Goal: Task Accomplishment & Management: Use online tool/utility

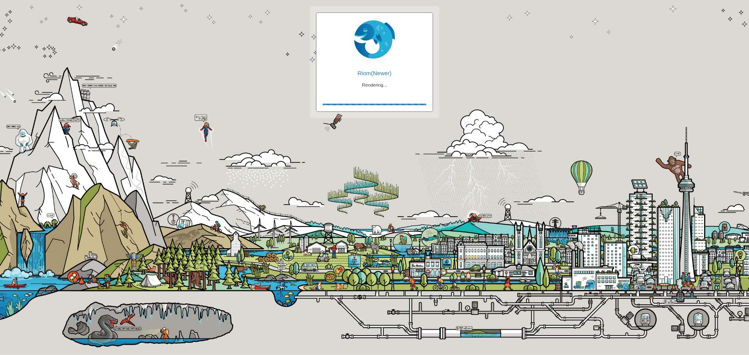
checkbox input "true"
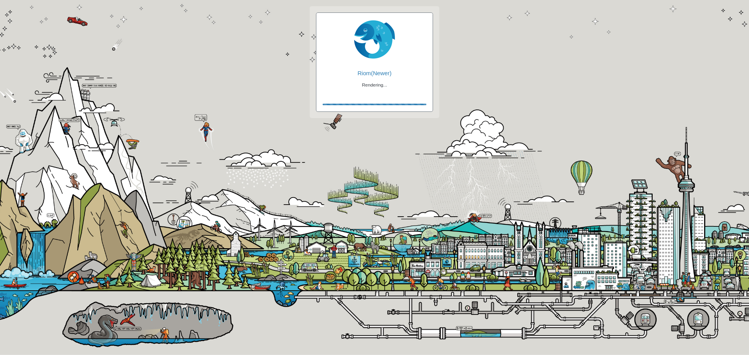
checkbox input "true"
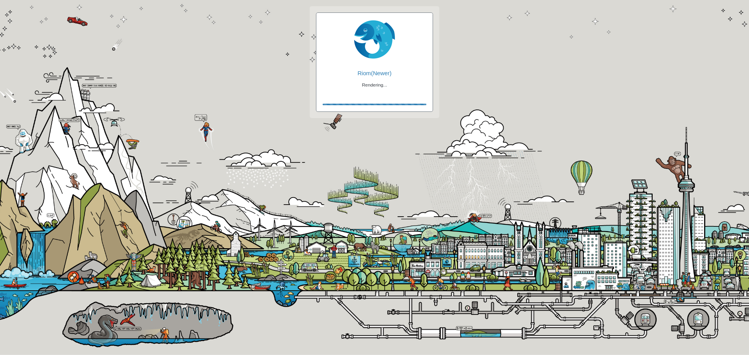
checkbox input "false"
checkbox input "true"
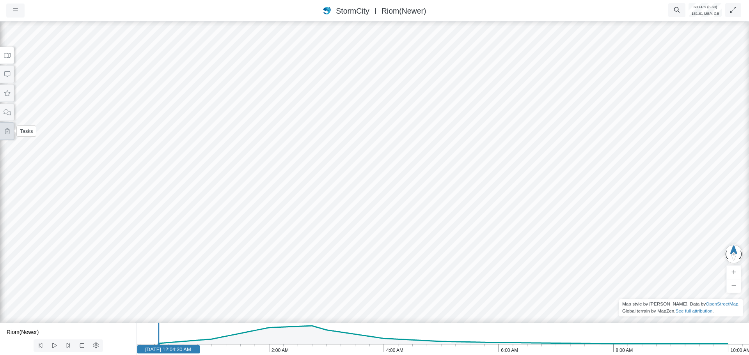
click at [7, 131] on icon at bounding box center [7, 131] width 4 height 6
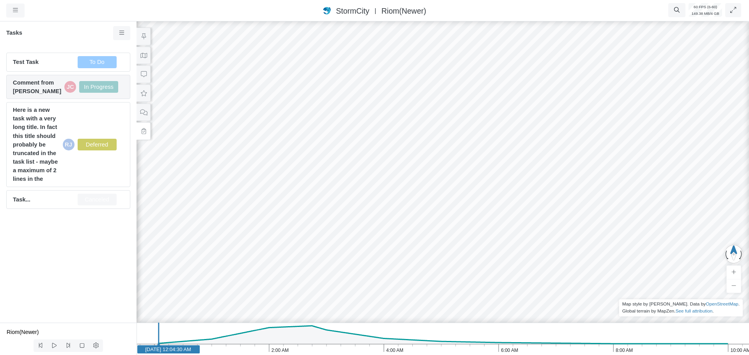
click at [37, 91] on span "Comment from [PERSON_NAME]" at bounding box center [37, 86] width 48 height 17
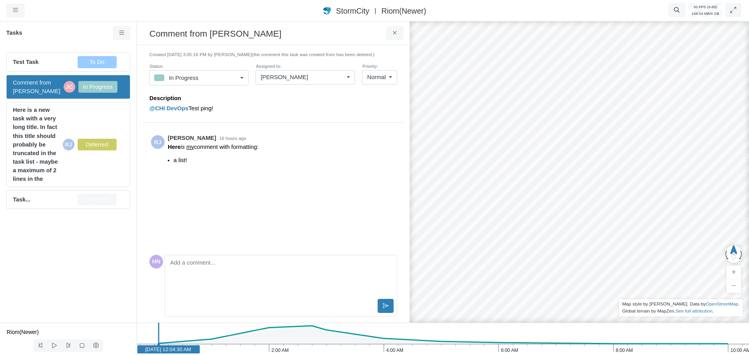
click at [299, 80] on div "[PERSON_NAME]" at bounding box center [301, 77] width 83 height 9
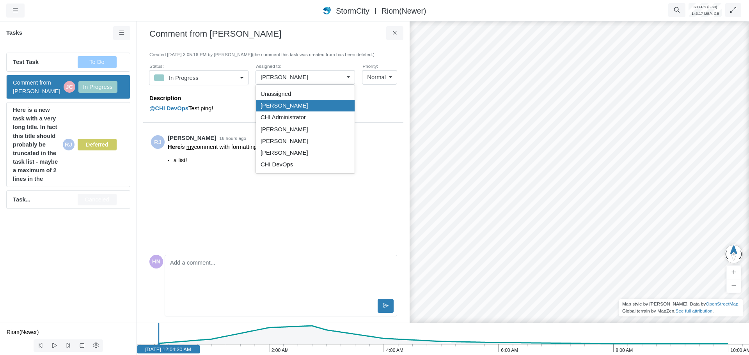
click at [222, 89] on div "Description @CHI DevOps Test ping!" at bounding box center [273, 106] width 248 height 34
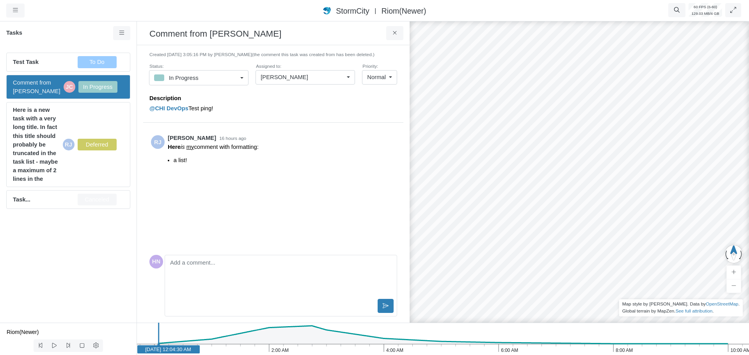
click at [338, 78] on div "[PERSON_NAME]" at bounding box center [301, 77] width 83 height 9
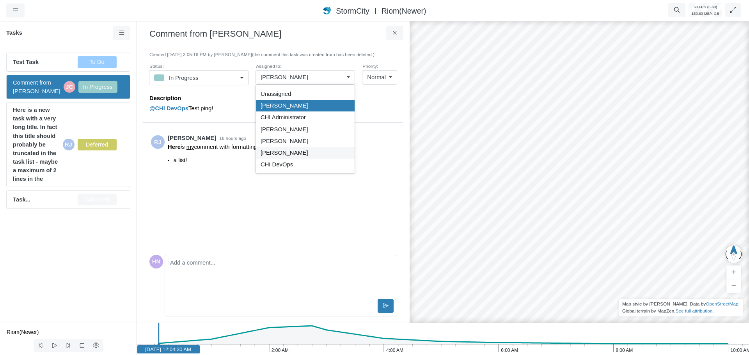
click at [289, 155] on span "[PERSON_NAME]" at bounding box center [284, 153] width 48 height 9
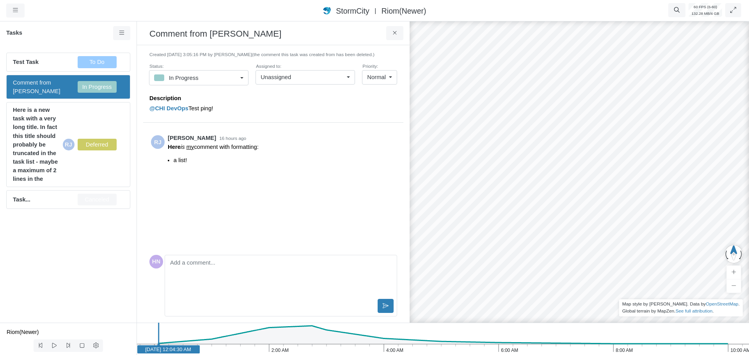
click at [297, 76] on div "Unassigned" at bounding box center [301, 77] width 83 height 9
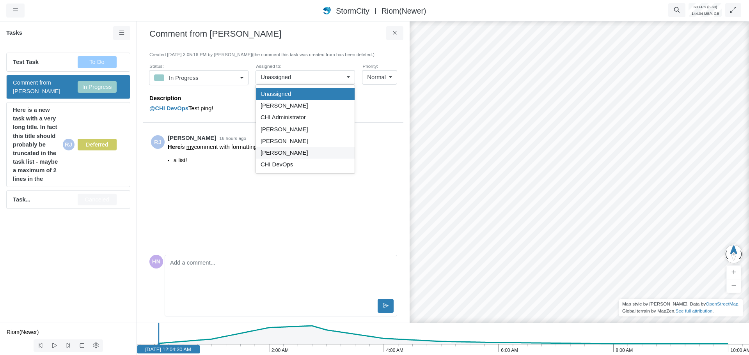
click at [295, 152] on div "[PERSON_NAME]" at bounding box center [304, 153] width 89 height 9
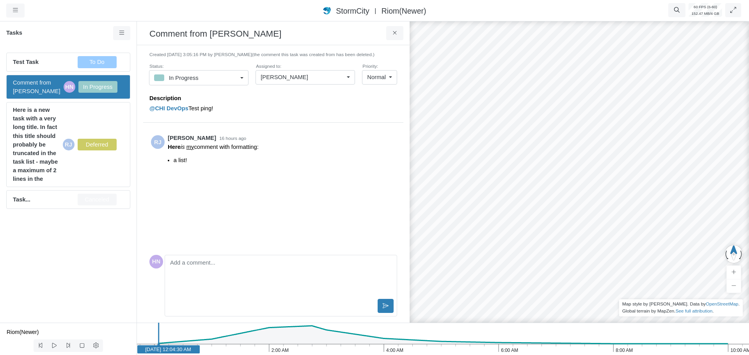
click at [303, 79] on div "[PERSON_NAME]" at bounding box center [301, 77] width 83 height 9
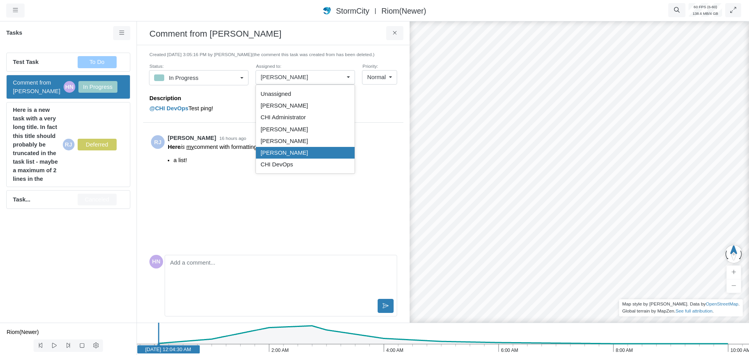
click at [291, 154] on span "[PERSON_NAME]" at bounding box center [284, 153] width 48 height 9
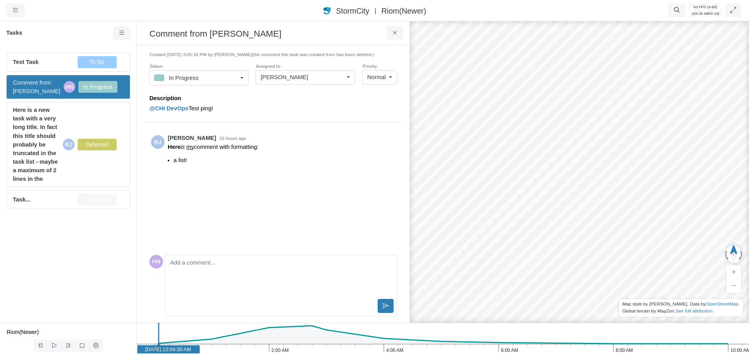
click at [291, 77] on span "[PERSON_NAME]" at bounding box center [284, 77] width 48 height 9
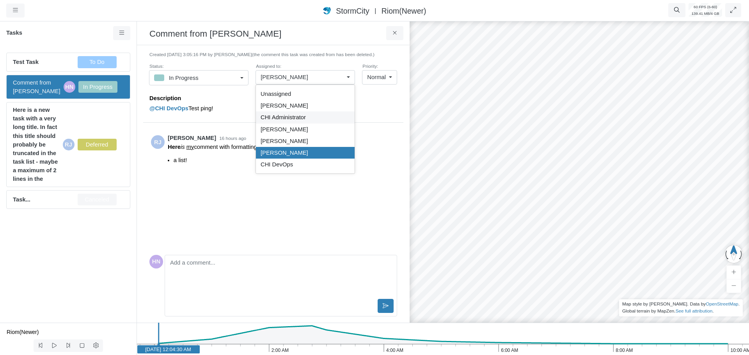
click at [284, 119] on span "CHI Administrator" at bounding box center [282, 117] width 45 height 9
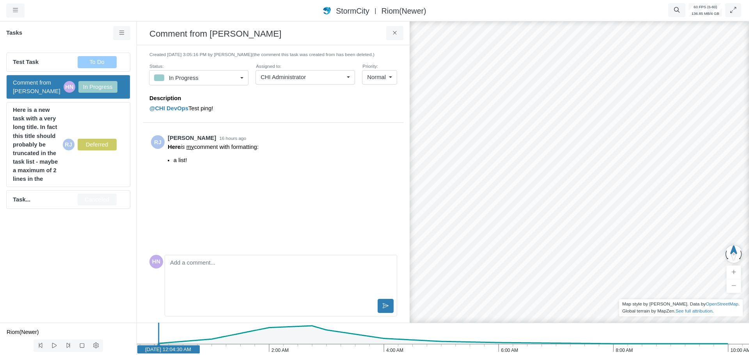
click at [309, 76] on div "CHI Administrator" at bounding box center [301, 77] width 83 height 9
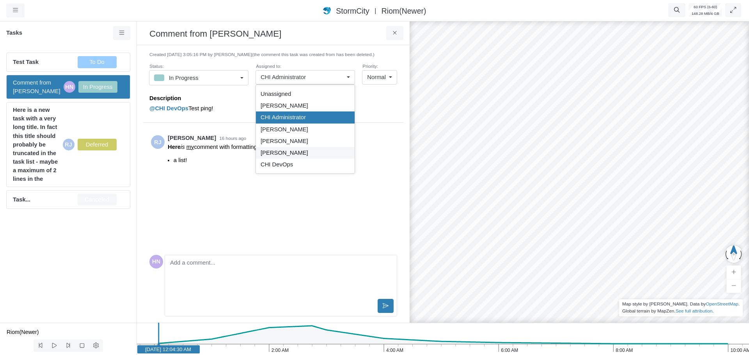
click at [289, 156] on span "[PERSON_NAME]" at bounding box center [284, 153] width 48 height 9
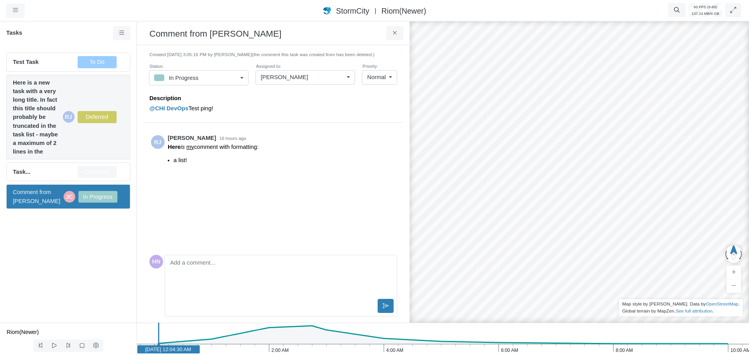
click at [44, 98] on span "Here is a new task with a very long title. In fact this title should probably b…" at bounding box center [36, 117] width 47 height 78
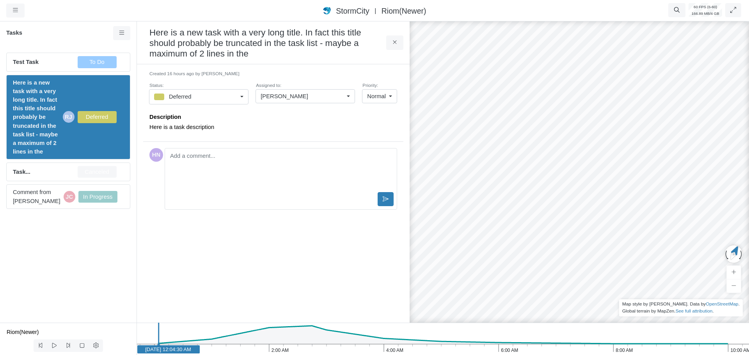
click at [316, 99] on div "[PERSON_NAME]" at bounding box center [301, 96] width 83 height 9
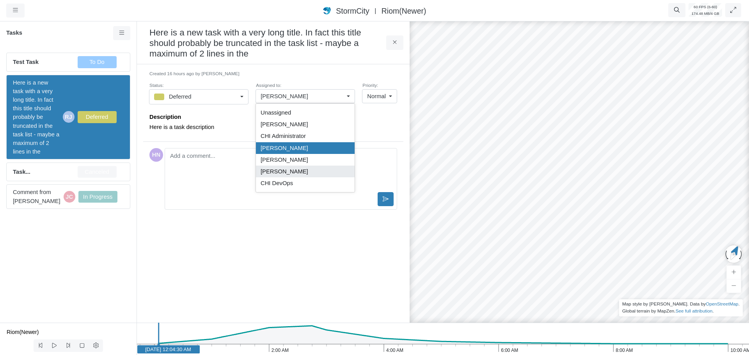
click at [282, 173] on span "[PERSON_NAME]" at bounding box center [284, 171] width 48 height 9
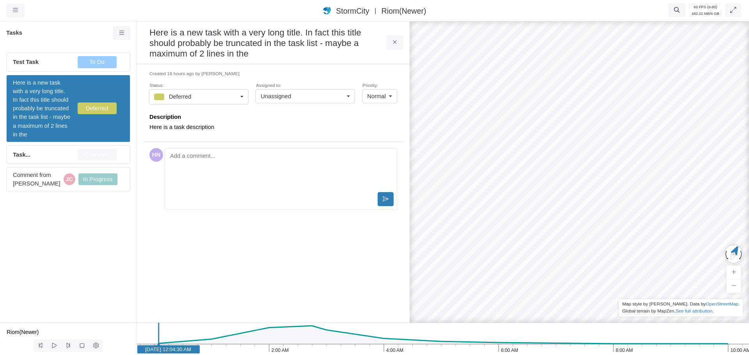
click at [299, 95] on div "Unassigned" at bounding box center [301, 96] width 83 height 9
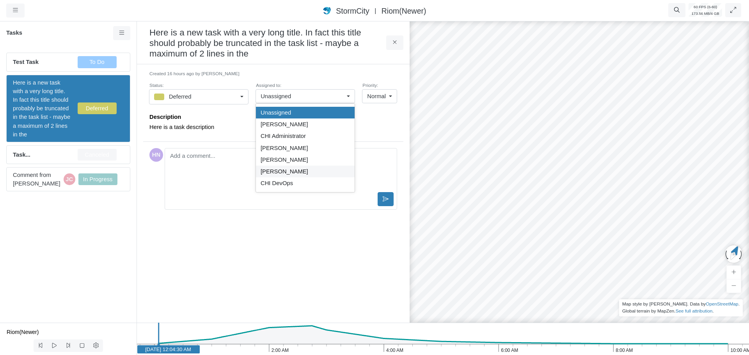
click at [280, 171] on span "[PERSON_NAME]" at bounding box center [284, 171] width 48 height 9
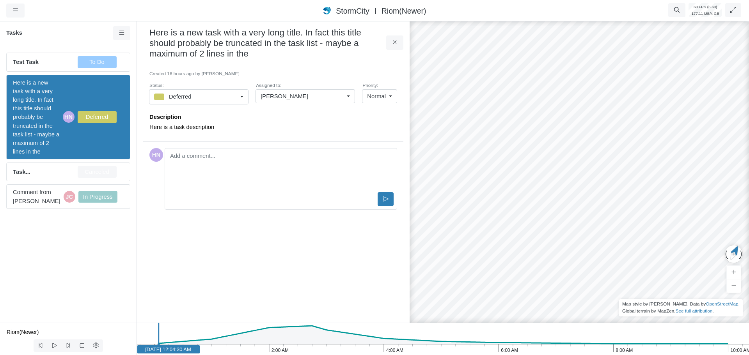
click at [290, 98] on span "[PERSON_NAME]" at bounding box center [284, 96] width 48 height 9
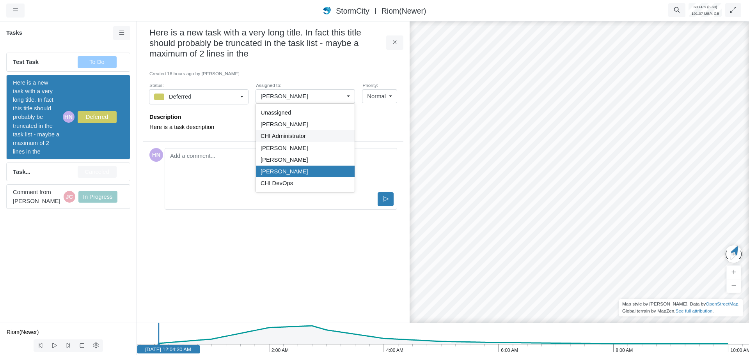
click at [283, 135] on span "CHI Administrator" at bounding box center [282, 136] width 45 height 9
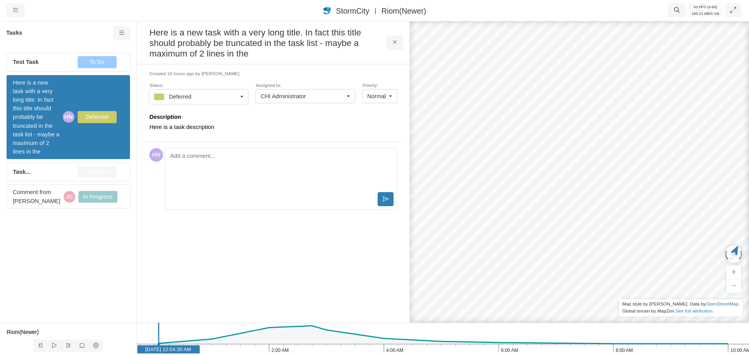
click at [314, 94] on div "CHI Administrator" at bounding box center [301, 96] width 83 height 9
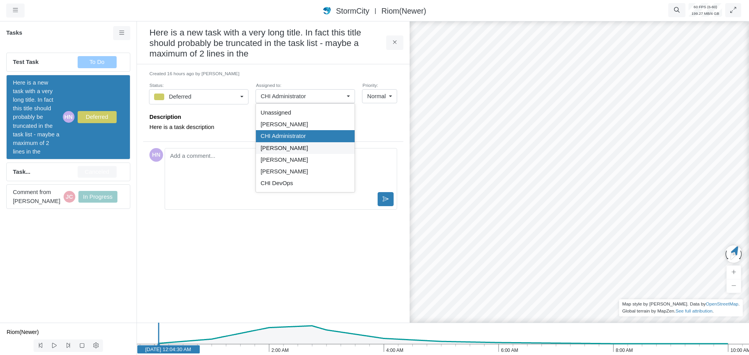
click at [279, 149] on span "[PERSON_NAME]" at bounding box center [284, 148] width 48 height 9
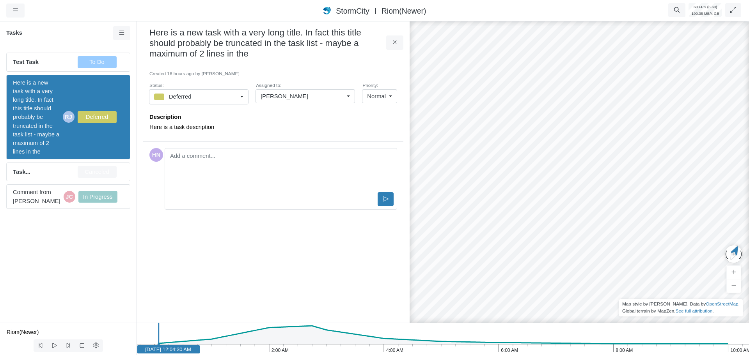
click at [200, 255] on div "Created 16 hours ago by [PERSON_NAME] Status: Deferred To Do In Progress On Hol…" at bounding box center [273, 194] width 260 height 246
click at [393, 43] on icon at bounding box center [394, 42] width 7 height 6
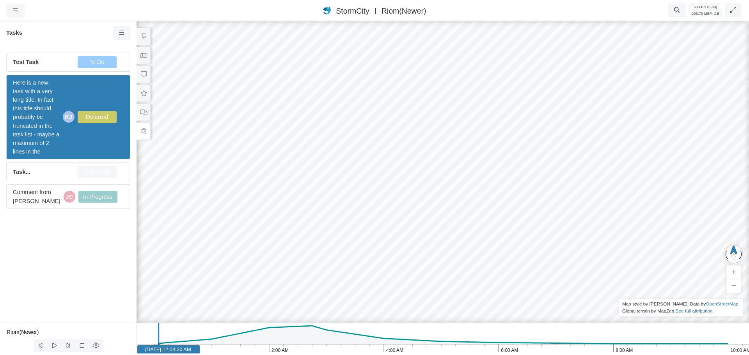
click at [144, 135] on button at bounding box center [143, 131] width 14 height 18
click at [144, 113] on icon at bounding box center [143, 113] width 7 height 6
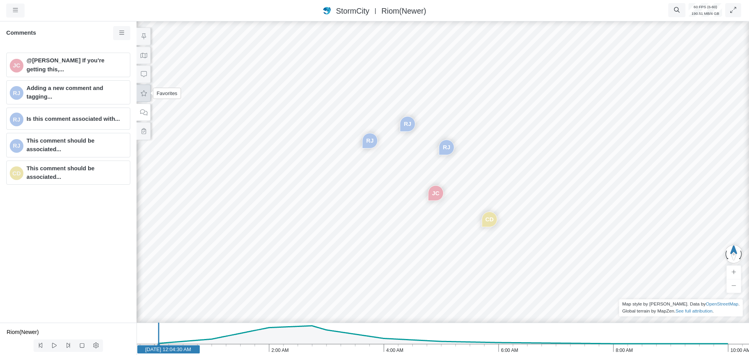
click at [144, 93] on icon at bounding box center [143, 93] width 7 height 6
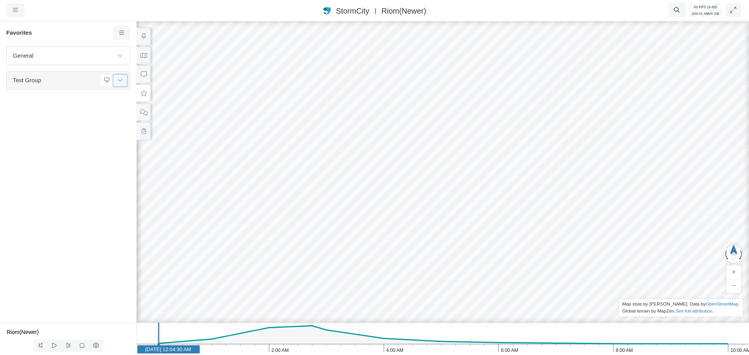
click at [121, 84] on button at bounding box center [119, 80] width 13 height 11
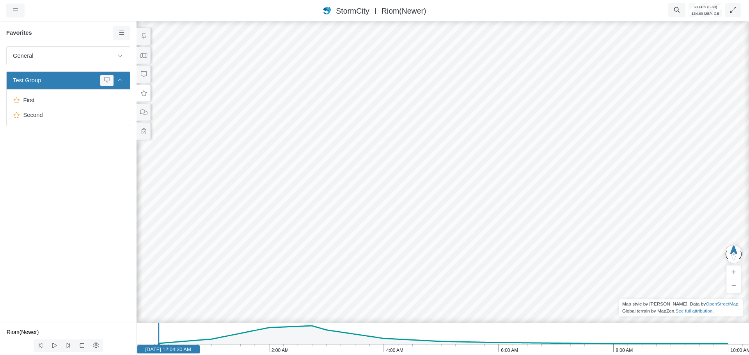
click at [55, 170] on div "General Default Map View Default Camera View Cross Project Test Fun with gradie…" at bounding box center [68, 184] width 136 height 276
click at [69, 103] on span "First" at bounding box center [68, 100] width 97 height 9
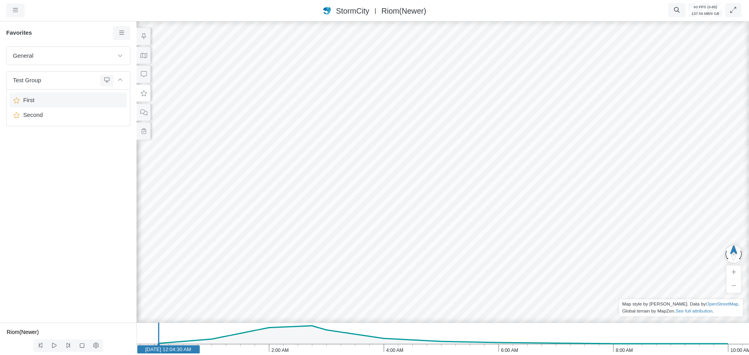
click at [64, 104] on span "First" at bounding box center [68, 100] width 97 height 9
click at [58, 117] on span "Second" at bounding box center [68, 115] width 97 height 9
click at [66, 101] on span "First" at bounding box center [68, 100] width 97 height 9
click at [64, 117] on span "Second" at bounding box center [68, 115] width 97 height 9
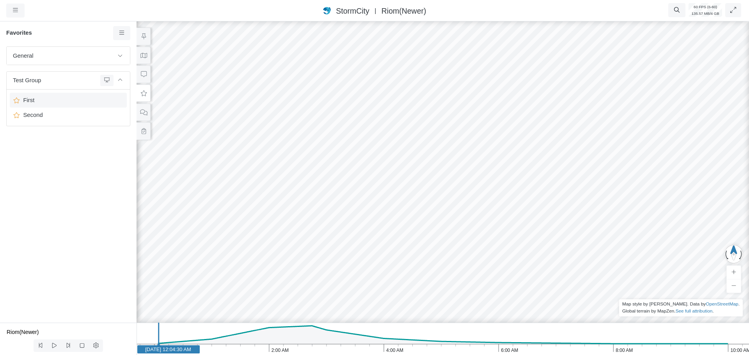
click at [15, 101] on icon at bounding box center [16, 100] width 7 height 6
click at [38, 59] on span "General" at bounding box center [63, 55] width 101 height 9
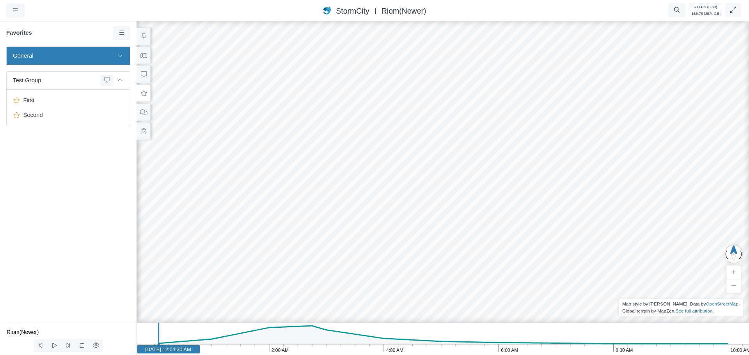
click at [119, 58] on icon at bounding box center [120, 55] width 6 height 5
click at [51, 95] on span "Default Camera View" at bounding box center [68, 90] width 97 height 9
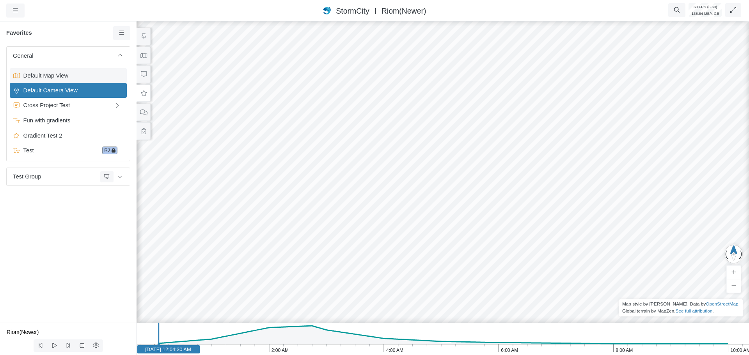
click at [60, 81] on div "Default Map View" at bounding box center [68, 75] width 117 height 15
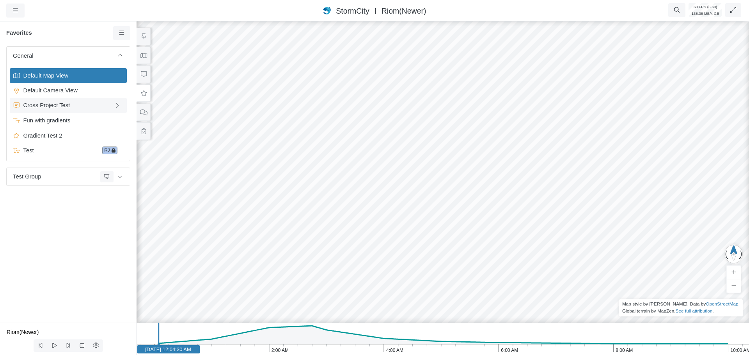
click at [56, 106] on span "Cross Project Test" at bounding box center [65, 105] width 90 height 9
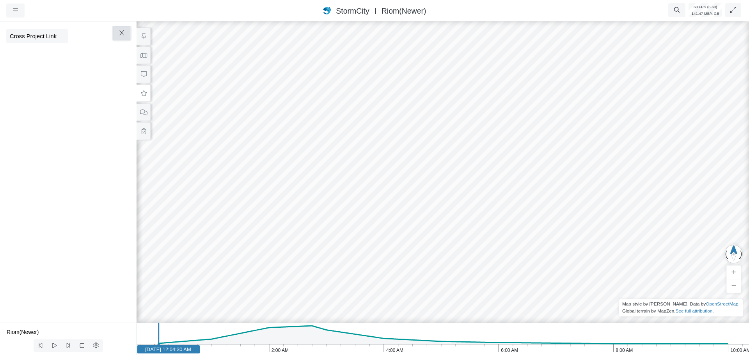
click at [120, 36] on icon "button" at bounding box center [121, 33] width 7 height 6
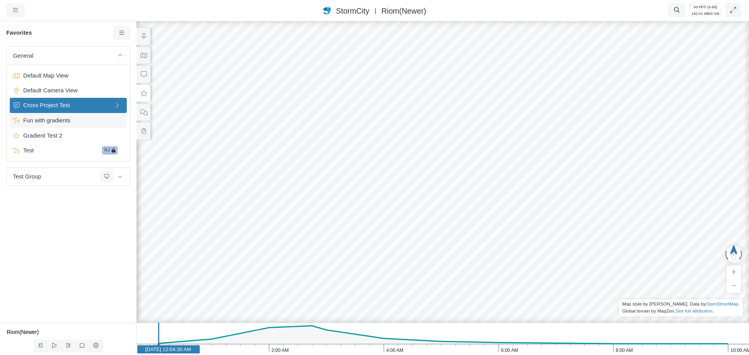
click at [51, 122] on span "Fun with gradients" at bounding box center [68, 120] width 97 height 9
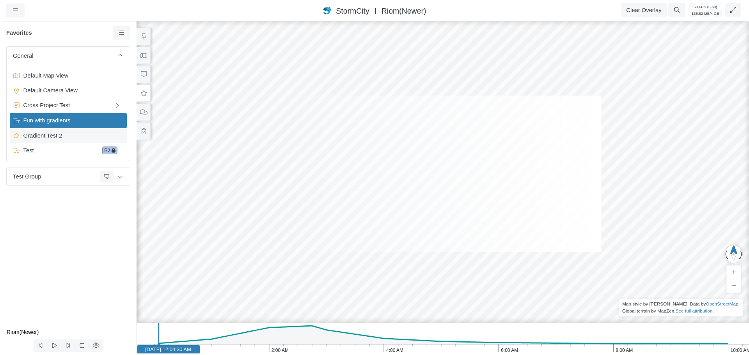
click at [44, 139] on span "Gradient Test 2" at bounding box center [68, 135] width 97 height 9
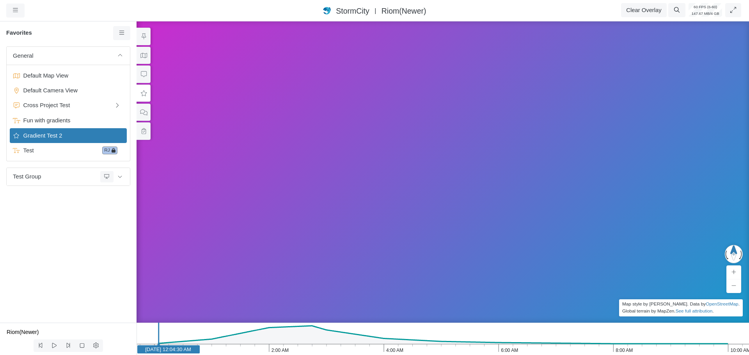
drag, startPoint x: 416, startPoint y: 184, endPoint x: 293, endPoint y: 157, distance: 125.7
click at [348, 155] on div at bounding box center [442, 174] width 613 height 306
click at [38, 119] on span "Fun with gradients" at bounding box center [68, 120] width 97 height 9
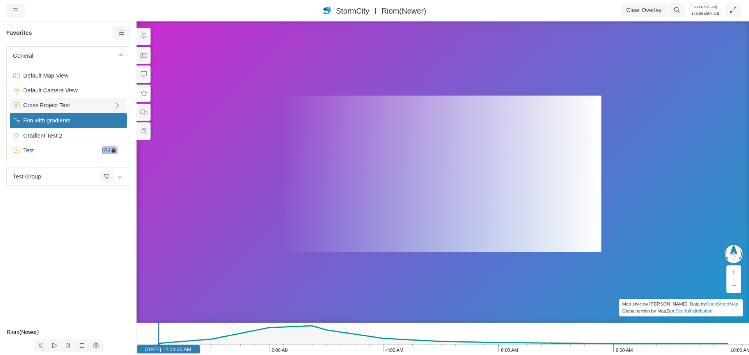
click at [57, 99] on div "Cross Project Test" at bounding box center [68, 105] width 117 height 15
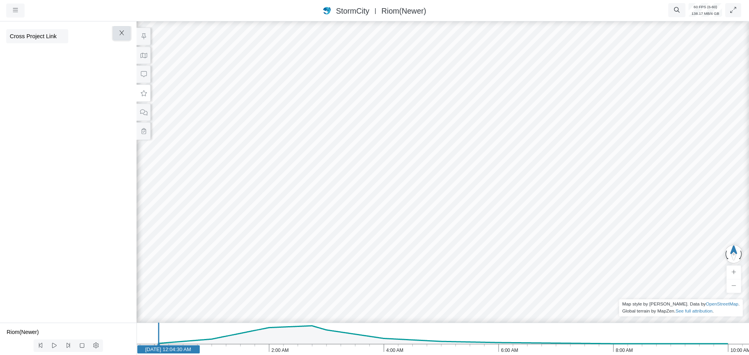
click at [127, 33] on button "button" at bounding box center [122, 33] width 18 height 14
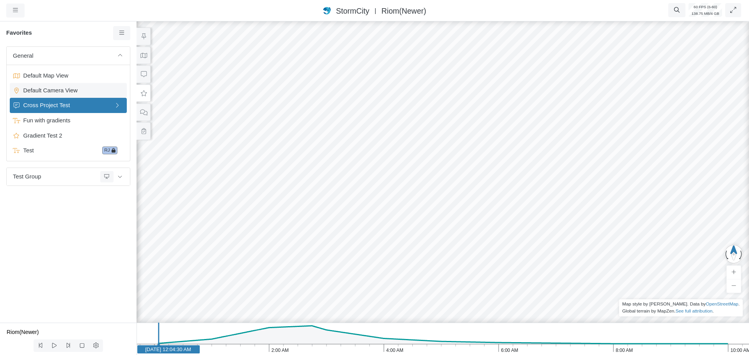
click at [63, 91] on span "Default Camera View" at bounding box center [68, 90] width 97 height 9
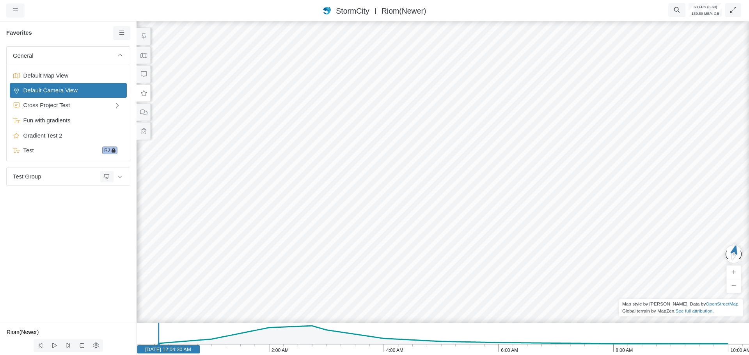
drag, startPoint x: 405, startPoint y: 251, endPoint x: 358, endPoint y: 147, distance: 114.8
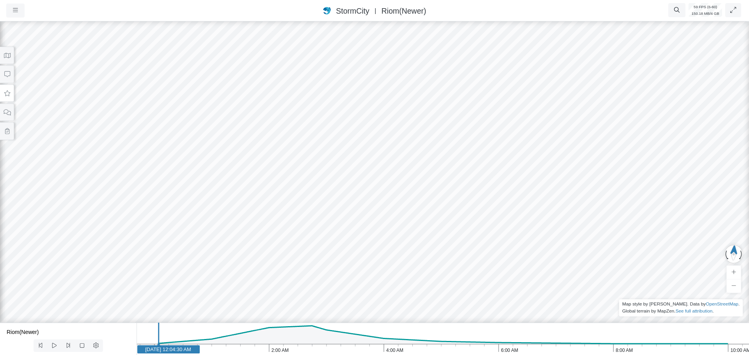
click at [255, 286] on icon "10:00 AM 8:00 AM 6:00 AM 4:00 AM 2:00 AM [DATE] [DATE] 12:04:30 AM" at bounding box center [442, 339] width 612 height 32
click at [294, 286] on icon "10:00 AM 8:00 AM 6:00 AM 4:00 AM 2:00 AM [DATE] [DATE] 1:45:30 AM" at bounding box center [442, 339] width 612 height 32
drag, startPoint x: 317, startPoint y: 246, endPoint x: 262, endPoint y: 157, distance: 104.0
drag, startPoint x: 236, startPoint y: 130, endPoint x: 324, endPoint y: 278, distance: 172.0
click at [324, 278] on div "JC [GEOGRAPHIC_DATA] [GEOGRAPHIC_DATA] [GEOGRAPHIC_DATA] CD" at bounding box center [374, 187] width 749 height 335
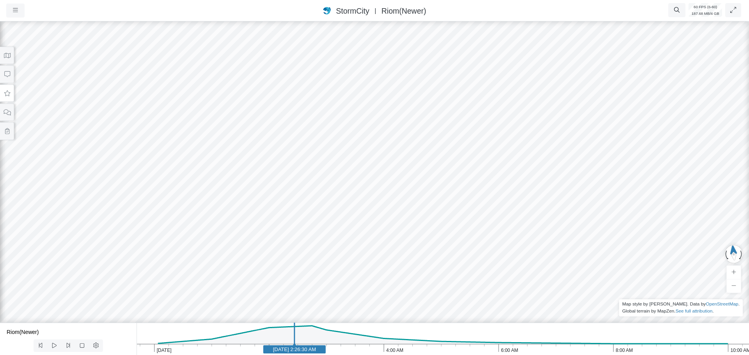
drag, startPoint x: 260, startPoint y: 160, endPoint x: 328, endPoint y: 148, distance: 68.6
click at [4, 58] on icon at bounding box center [7, 56] width 7 height 6
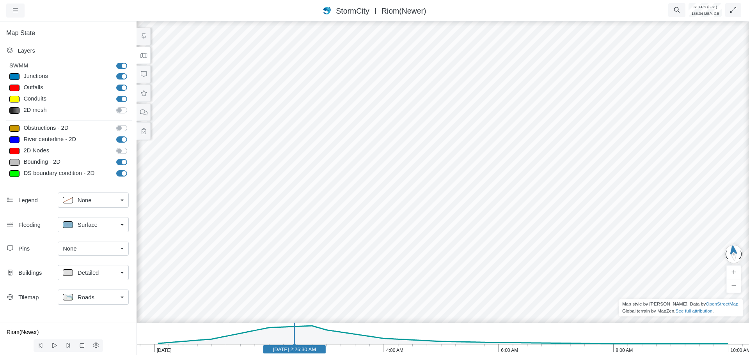
drag, startPoint x: 531, startPoint y: 239, endPoint x: 219, endPoint y: 154, distance: 323.1
click at [220, 154] on div "JC [GEOGRAPHIC_DATA] [GEOGRAPHIC_DATA] [GEOGRAPHIC_DATA] CD" at bounding box center [442, 187] width 749 height 335
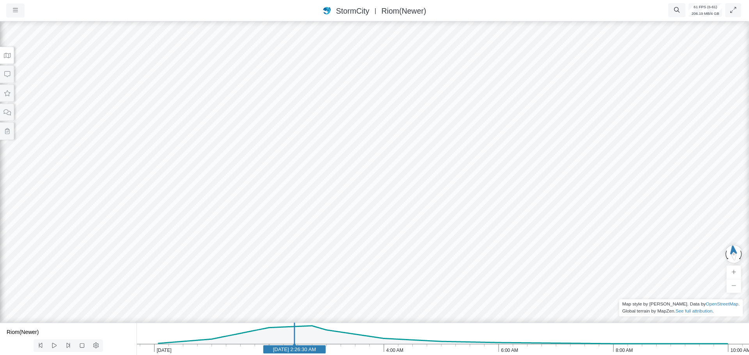
drag, startPoint x: 492, startPoint y: 225, endPoint x: 0, endPoint y: 85, distance: 511.8
click at [0, 0] on html "Version 10881 [DATE] 9:14:18 AM Critical Infrastructure Chemical Commercial Fac…" at bounding box center [374, 0] width 749 height 0
drag, startPoint x: 313, startPoint y: 168, endPoint x: 281, endPoint y: 157, distance: 34.4
click at [280, 119] on div "JC [GEOGRAPHIC_DATA] [GEOGRAPHIC_DATA] [GEOGRAPHIC_DATA] CD" at bounding box center [374, 187] width 749 height 335
drag, startPoint x: 281, startPoint y: 163, endPoint x: 138, endPoint y: 110, distance: 153.0
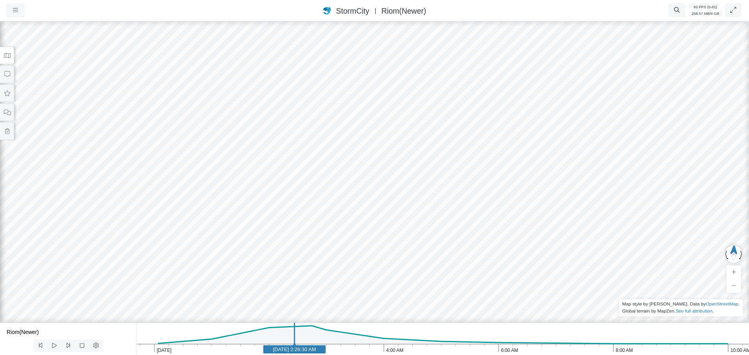
drag, startPoint x: 474, startPoint y: 156, endPoint x: 553, endPoint y: 175, distance: 81.5
click at [447, 176] on div "JC [GEOGRAPHIC_DATA] [GEOGRAPHIC_DATA] [GEOGRAPHIC_DATA] CD" at bounding box center [374, 187] width 749 height 335
drag, startPoint x: 479, startPoint y: 181, endPoint x: 185, endPoint y: 195, distance: 294.3
click at [195, 197] on div "JC [GEOGRAPHIC_DATA] [GEOGRAPHIC_DATA] [GEOGRAPHIC_DATA] CD" at bounding box center [374, 187] width 749 height 335
click at [10, 58] on icon at bounding box center [7, 56] width 7 height 6
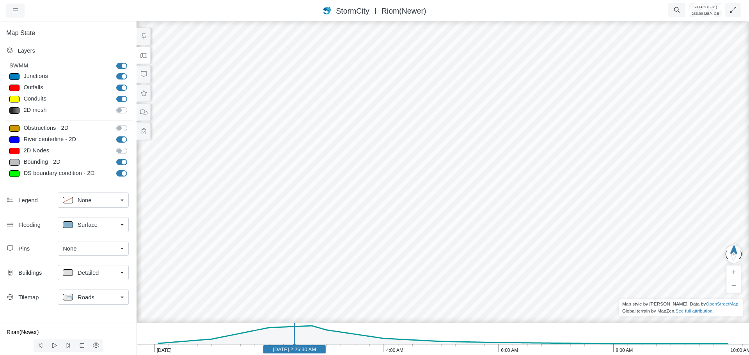
click at [130, 169] on label "DS boundary condition - 2D" at bounding box center [130, 169] width 0 height 0
click at [120, 174] on input "DS boundary condition - 2D" at bounding box center [119, 172] width 6 height 7
checkbox input "false"
click at [130, 158] on label "Bounding - 2D" at bounding box center [130, 158] width 0 height 0
click at [119, 162] on input "Bounding - 2D" at bounding box center [119, 161] width 6 height 7
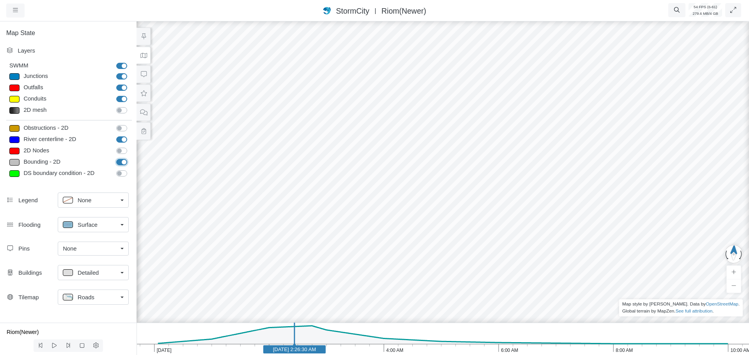
checkbox input "false"
click at [130, 135] on label "River centerline - 2D" at bounding box center [130, 135] width 0 height 0
click at [121, 139] on input "River centerline - 2D" at bounding box center [119, 138] width 6 height 7
checkbox input "false"
drag, startPoint x: 601, startPoint y: 198, endPoint x: 465, endPoint y: 187, distance: 136.2
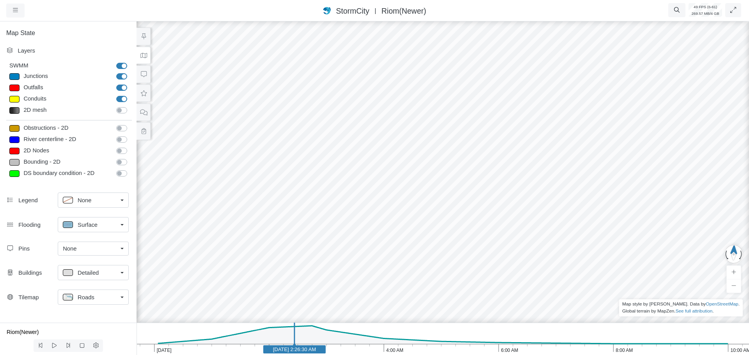
click at [447, 187] on div "JC [GEOGRAPHIC_DATA] [GEOGRAPHIC_DATA] [GEOGRAPHIC_DATA] CD" at bounding box center [442, 187] width 749 height 335
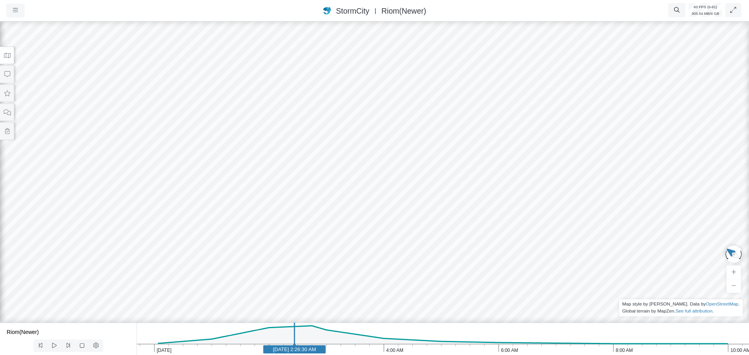
drag, startPoint x: 392, startPoint y: 220, endPoint x: 201, endPoint y: 157, distance: 201.7
drag, startPoint x: 506, startPoint y: 278, endPoint x: 527, endPoint y: 323, distance: 49.5
drag, startPoint x: 360, startPoint y: 281, endPoint x: 320, endPoint y: 260, distance: 44.6
click at [320, 260] on div "JC [GEOGRAPHIC_DATA] [GEOGRAPHIC_DATA] [GEOGRAPHIC_DATA] CD" at bounding box center [374, 187] width 749 height 335
click at [6, 60] on button at bounding box center [7, 56] width 14 height 18
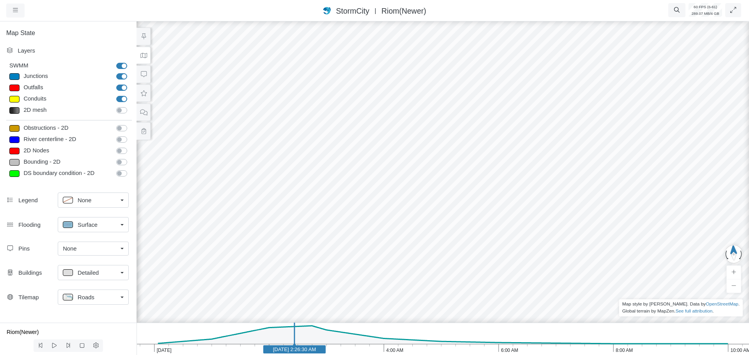
click at [87, 227] on span "Surface" at bounding box center [88, 225] width 20 height 9
click at [83, 239] on span "None" at bounding box center [85, 242] width 14 height 9
drag, startPoint x: 404, startPoint y: 281, endPoint x: 391, endPoint y: 257, distance: 27.4
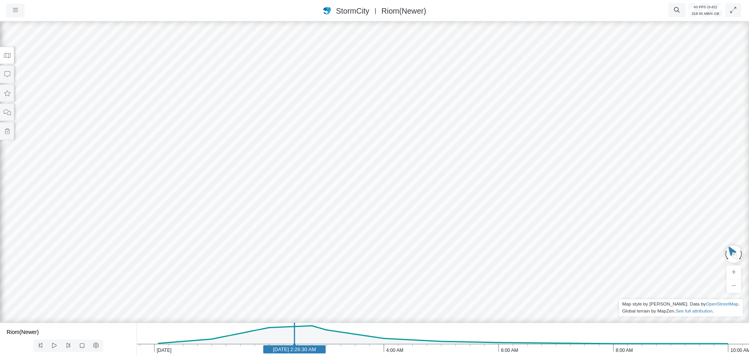
drag, startPoint x: 358, startPoint y: 268, endPoint x: 444, endPoint y: 274, distance: 86.0
click at [444, 274] on div "JC [GEOGRAPHIC_DATA] [GEOGRAPHIC_DATA] [GEOGRAPHIC_DATA] CD" at bounding box center [374, 187] width 749 height 335
drag, startPoint x: 461, startPoint y: 276, endPoint x: 387, endPoint y: 285, distance: 73.9
click at [387, 285] on div "JC [GEOGRAPHIC_DATA] [GEOGRAPHIC_DATA] [GEOGRAPHIC_DATA] CD" at bounding box center [374, 187] width 749 height 335
drag, startPoint x: 400, startPoint y: 276, endPoint x: 413, endPoint y: 317, distance: 43.3
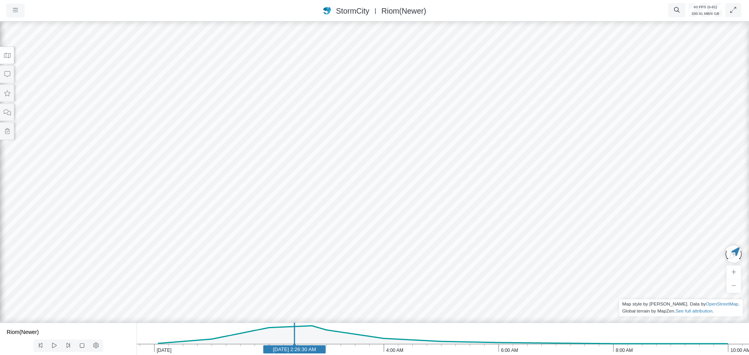
drag, startPoint x: 391, startPoint y: 206, endPoint x: 391, endPoint y: 245, distance: 39.4
drag, startPoint x: 452, startPoint y: 170, endPoint x: 308, endPoint y: 231, distance: 156.2
click at [308, 231] on div "JC [GEOGRAPHIC_DATA] [GEOGRAPHIC_DATA] [GEOGRAPHIC_DATA] CD" at bounding box center [374, 187] width 749 height 335
drag, startPoint x: 358, startPoint y: 240, endPoint x: 332, endPoint y: 151, distance: 93.3
click at [330, 95] on div "JC [GEOGRAPHIC_DATA] [GEOGRAPHIC_DATA] [GEOGRAPHIC_DATA] CD" at bounding box center [374, 187] width 749 height 335
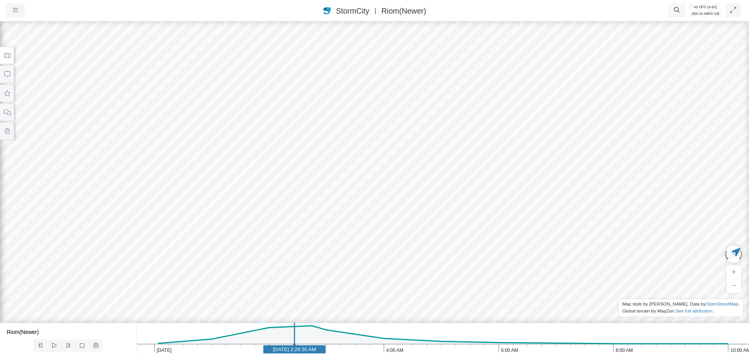
drag, startPoint x: 336, startPoint y: 160, endPoint x: 328, endPoint y: 160, distance: 8.6
drag, startPoint x: 155, startPoint y: 206, endPoint x: 372, endPoint y: 156, distance: 222.9
click at [372, 156] on div "JC [GEOGRAPHIC_DATA] [GEOGRAPHIC_DATA] [GEOGRAPHIC_DATA] CD" at bounding box center [374, 187] width 749 height 335
click at [9, 60] on button at bounding box center [7, 56] width 14 height 18
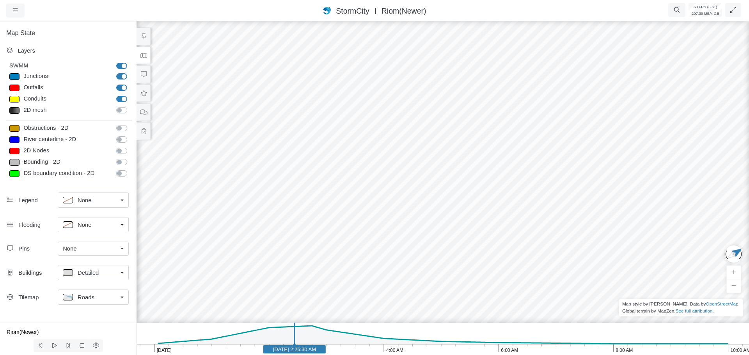
click at [88, 272] on span "Detailed" at bounding box center [88, 273] width 21 height 9
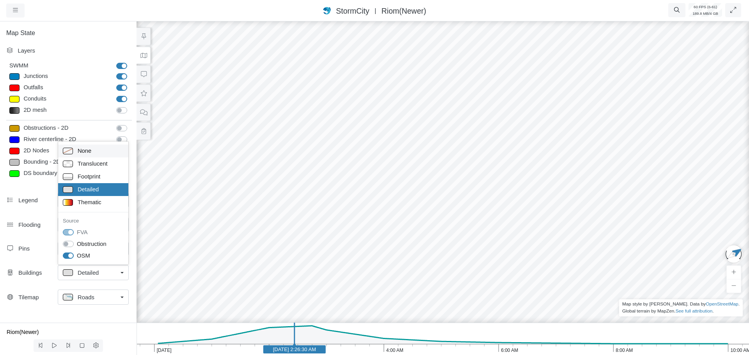
click at [84, 149] on span "None" at bounding box center [85, 151] width 14 height 9
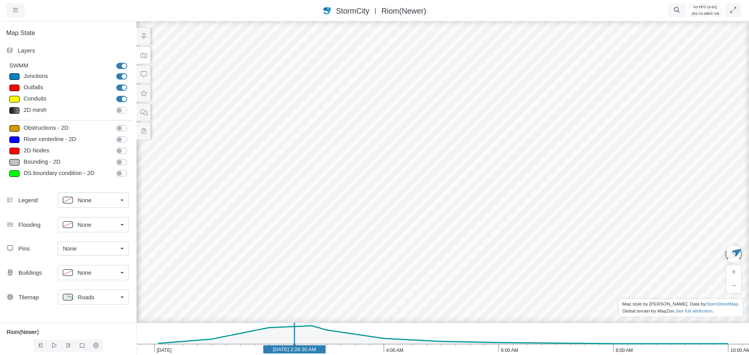
drag, startPoint x: 409, startPoint y: 213, endPoint x: 348, endPoint y: 161, distance: 79.4
click at [348, 161] on div "JC [GEOGRAPHIC_DATA] [GEOGRAPHIC_DATA] [GEOGRAPHIC_DATA] CD" at bounding box center [442, 187] width 749 height 335
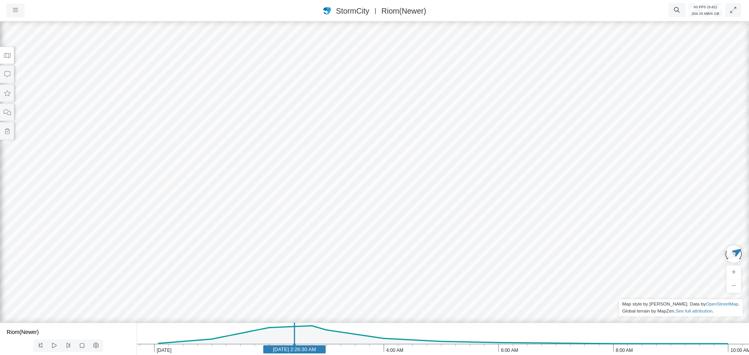
drag, startPoint x: 315, startPoint y: 117, endPoint x: 332, endPoint y: 158, distance: 44.2
click at [317, 120] on div "JC [GEOGRAPHIC_DATA] [GEOGRAPHIC_DATA] [GEOGRAPHIC_DATA] CD" at bounding box center [374, 187] width 749 height 335
drag, startPoint x: 332, startPoint y: 158, endPoint x: 375, endPoint y: 283, distance: 132.2
click at [376, 286] on div "JC [GEOGRAPHIC_DATA] [GEOGRAPHIC_DATA] [GEOGRAPHIC_DATA] CD" at bounding box center [374, 187] width 749 height 335
click at [342, 146] on div "JC [GEOGRAPHIC_DATA] [GEOGRAPHIC_DATA] [GEOGRAPHIC_DATA] CD" at bounding box center [374, 187] width 749 height 335
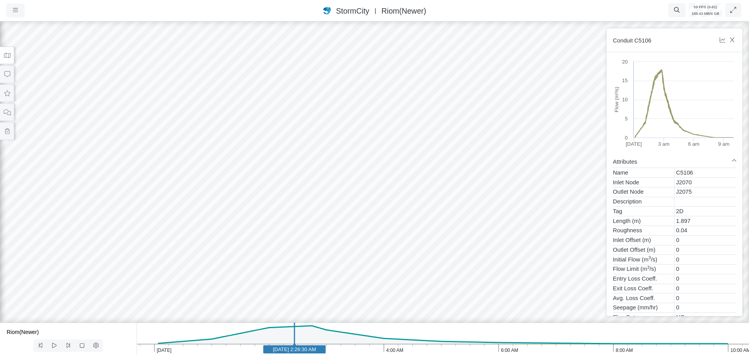
click at [387, 215] on div "JC [GEOGRAPHIC_DATA] [GEOGRAPHIC_DATA] [GEOGRAPHIC_DATA] CD" at bounding box center [374, 187] width 749 height 335
drag, startPoint x: 386, startPoint y: 224, endPoint x: 355, endPoint y: 165, distance: 66.1
click at [381, 208] on div "JC [GEOGRAPHIC_DATA] [GEOGRAPHIC_DATA] [GEOGRAPHIC_DATA] CD" at bounding box center [374, 187] width 749 height 335
click at [324, 115] on div "JC [GEOGRAPHIC_DATA] [GEOGRAPHIC_DATA] [GEOGRAPHIC_DATA] CD" at bounding box center [374, 187] width 749 height 335
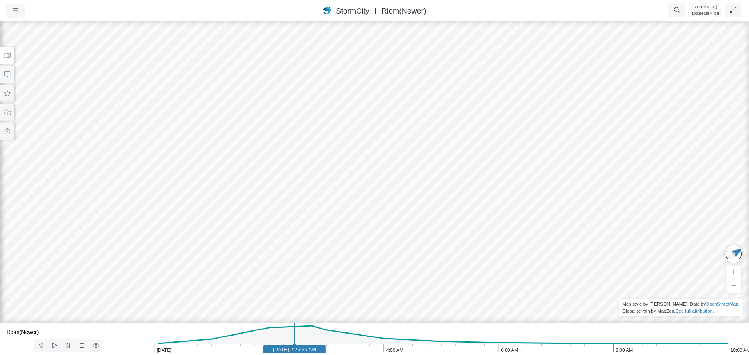
drag, startPoint x: 383, startPoint y: 249, endPoint x: 329, endPoint y: 157, distance: 106.4
click at [329, 157] on div "JC [GEOGRAPHIC_DATA] [GEOGRAPHIC_DATA] [GEOGRAPHIC_DATA] CD" at bounding box center [374, 187] width 749 height 335
drag, startPoint x: 347, startPoint y: 233, endPoint x: 402, endPoint y: 220, distance: 56.5
click at [402, 220] on div "JC [GEOGRAPHIC_DATA] [GEOGRAPHIC_DATA] [GEOGRAPHIC_DATA] CD" at bounding box center [374, 187] width 749 height 335
drag, startPoint x: 332, startPoint y: 241, endPoint x: 455, endPoint y: 230, distance: 123.3
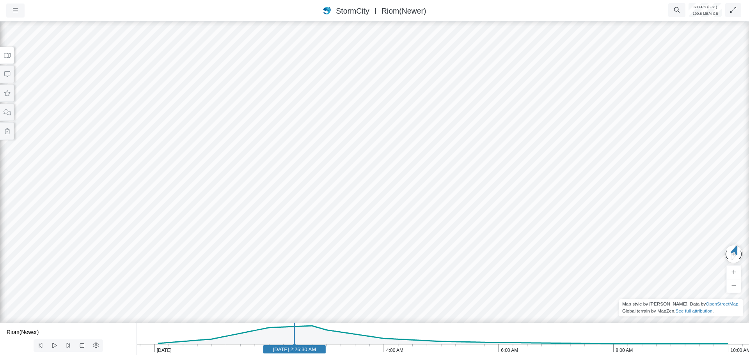
click at [308, 286] on text "[DATE] 2:26:30 AM" at bounding box center [294, 350] width 43 height 6
click at [328, 286] on text "[DATE] 2:41:30 AM" at bounding box center [308, 350] width 43 height 6
click at [348, 286] on text "[DATE] 3:02:30 AM" at bounding box center [328, 350] width 43 height 6
click at [300, 286] on icon "10:00 AM 8:00 AM 6:00 AM 4:00 AM 2:00 AM [DATE] [DATE] 3:23:30 AM" at bounding box center [442, 339] width 612 height 32
drag, startPoint x: 277, startPoint y: 352, endPoint x: 268, endPoint y: 352, distance: 9.0
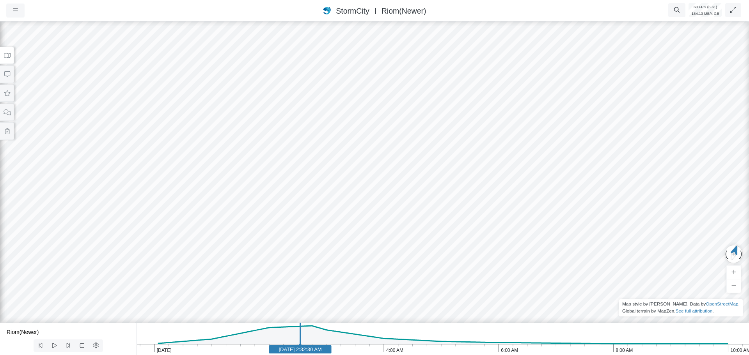
click at [278, 286] on text "[DATE] 2:32:30 AM" at bounding box center [299, 350] width 43 height 6
click at [259, 286] on text "[DATE] 2:08:30 AM" at bounding box center [277, 350] width 43 height 6
click at [278, 286] on text "[DATE] 1:49:30 AM" at bounding box center [258, 350] width 43 height 6
click at [293, 286] on text "[DATE] 2:09:30 AM" at bounding box center [278, 350] width 43 height 6
click at [304, 286] on text "[DATE] 2:25:30 AM" at bounding box center [293, 350] width 43 height 6
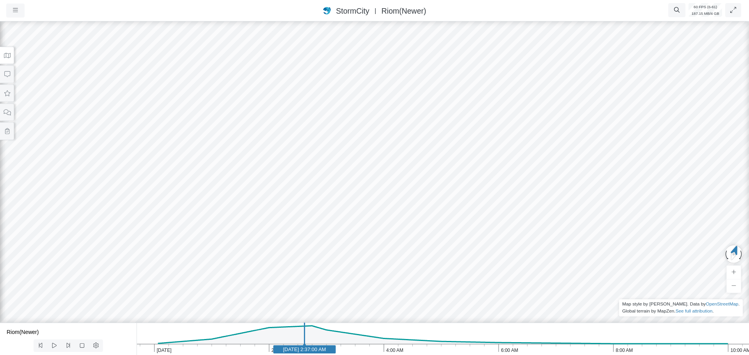
drag, startPoint x: 223, startPoint y: 191, endPoint x: 362, endPoint y: 277, distance: 163.5
click at [362, 277] on div "JC [GEOGRAPHIC_DATA] [GEOGRAPHIC_DATA] [GEOGRAPHIC_DATA] CD" at bounding box center [374, 187] width 749 height 335
drag, startPoint x: 199, startPoint y: 103, endPoint x: 279, endPoint y: 230, distance: 150.7
click at [301, 283] on div "JC [GEOGRAPHIC_DATA] [GEOGRAPHIC_DATA] [GEOGRAPHIC_DATA] CD" at bounding box center [374, 187] width 749 height 335
click at [236, 67] on div "JC [GEOGRAPHIC_DATA] [GEOGRAPHIC_DATA] [GEOGRAPHIC_DATA] CD" at bounding box center [374, 187] width 749 height 335
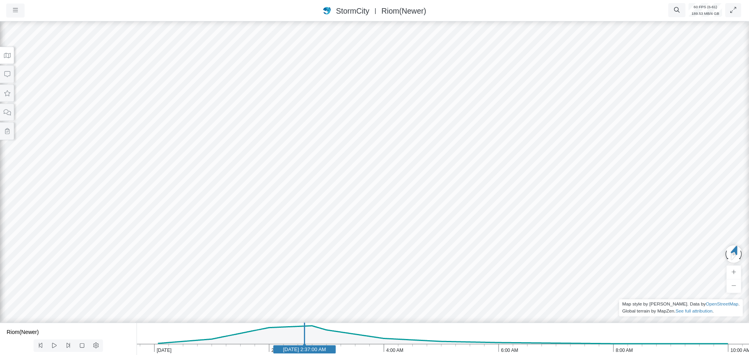
click at [229, 54] on div "JC [GEOGRAPHIC_DATA] [GEOGRAPHIC_DATA] [GEOGRAPHIC_DATA] CD" at bounding box center [374, 187] width 749 height 335
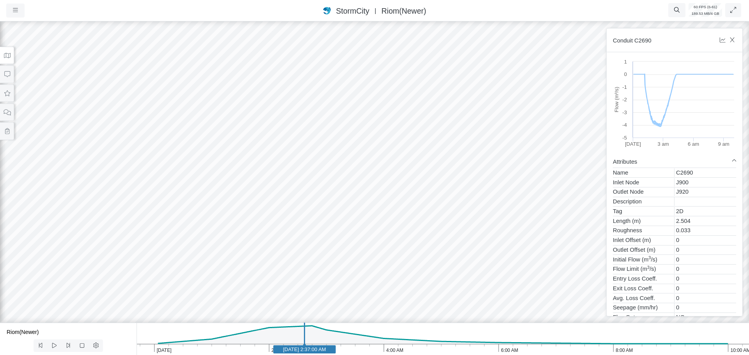
drag, startPoint x: 246, startPoint y: 146, endPoint x: 251, endPoint y: 170, distance: 24.3
click at [251, 170] on div "JC [GEOGRAPHIC_DATA] [GEOGRAPHIC_DATA] [GEOGRAPHIC_DATA] CD" at bounding box center [374, 187] width 749 height 335
drag, startPoint x: 211, startPoint y: 84, endPoint x: 225, endPoint y: 255, distance: 171.4
click at [225, 256] on div "JC [GEOGRAPHIC_DATA] [GEOGRAPHIC_DATA] [GEOGRAPHIC_DATA] CD" at bounding box center [374, 187] width 749 height 335
drag, startPoint x: 315, startPoint y: 216, endPoint x: 273, endPoint y: 163, distance: 67.7
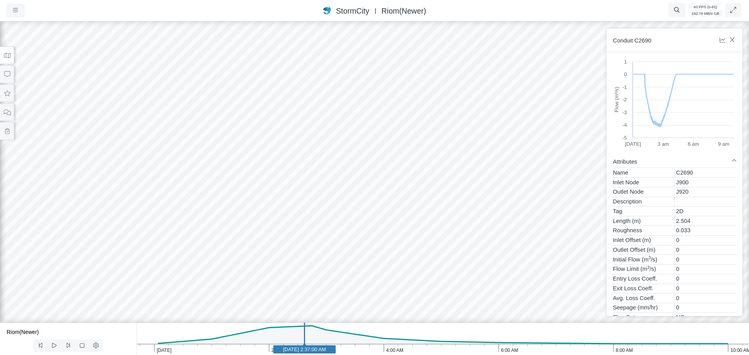
click at [273, 163] on div "JC [GEOGRAPHIC_DATA] [GEOGRAPHIC_DATA] [GEOGRAPHIC_DATA] CD" at bounding box center [374, 187] width 749 height 335
drag, startPoint x: 294, startPoint y: 243, endPoint x: 230, endPoint y: 174, distance: 94.6
click at [4, 58] on button at bounding box center [7, 56] width 14 height 18
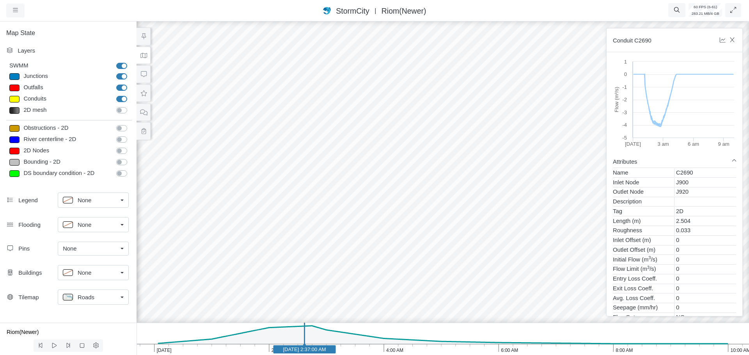
click at [84, 286] on span "Roads" at bounding box center [86, 297] width 17 height 9
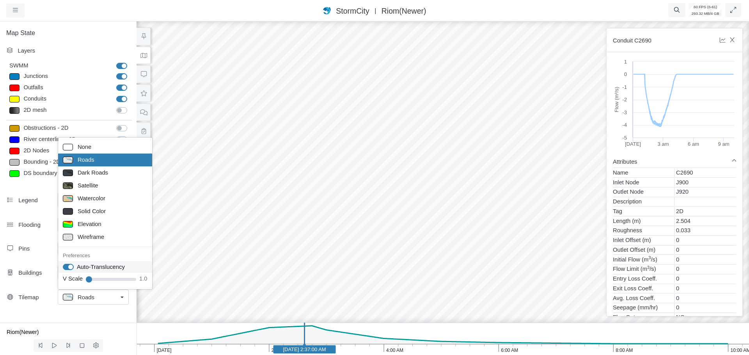
click at [77, 265] on label "Auto-Translucency" at bounding box center [101, 267] width 48 height 9
checkbox input "false"
drag, startPoint x: 420, startPoint y: 259, endPoint x: 323, endPoint y: 282, distance: 99.3
click at [317, 286] on div "JC [GEOGRAPHIC_DATA] [GEOGRAPHIC_DATA] [GEOGRAPHIC_DATA] CD" at bounding box center [442, 187] width 749 height 335
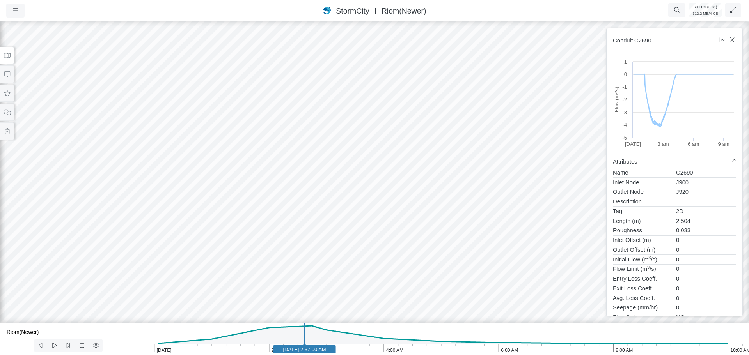
drag, startPoint x: 335, startPoint y: 267, endPoint x: 306, endPoint y: 259, distance: 30.3
drag, startPoint x: 402, startPoint y: 244, endPoint x: 373, endPoint y: 246, distance: 29.3
click at [373, 246] on div "JC [GEOGRAPHIC_DATA] [GEOGRAPHIC_DATA] [GEOGRAPHIC_DATA] CD" at bounding box center [374, 187] width 749 height 335
drag, startPoint x: 363, startPoint y: 252, endPoint x: 360, endPoint y: 260, distance: 8.5
drag, startPoint x: 356, startPoint y: 261, endPoint x: 335, endPoint y: 225, distance: 41.8
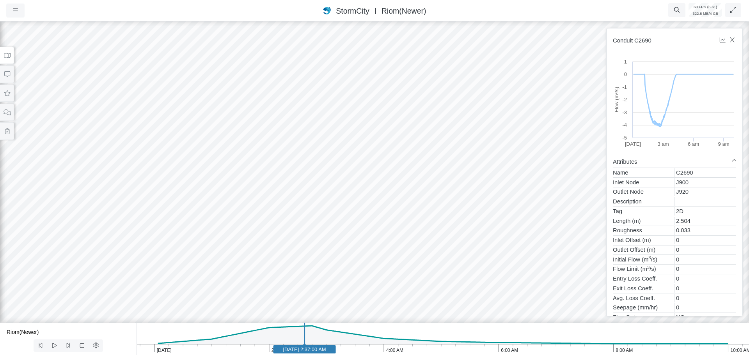
click at [335, 225] on div "JC [GEOGRAPHIC_DATA] [GEOGRAPHIC_DATA] [GEOGRAPHIC_DATA] CD" at bounding box center [374, 187] width 749 height 335
drag, startPoint x: 363, startPoint y: 225, endPoint x: 357, endPoint y: 225, distance: 6.6
drag, startPoint x: 352, startPoint y: 226, endPoint x: 381, endPoint y: 233, distance: 29.7
click at [265, 286] on icon "10:00 AM 8:00 AM 6:00 AM 4:00 AM 2:00 AM [DATE] [DATE] 2:37:00 AM" at bounding box center [442, 339] width 612 height 32
click at [237, 286] on rect at bounding box center [265, 350] width 62 height 8
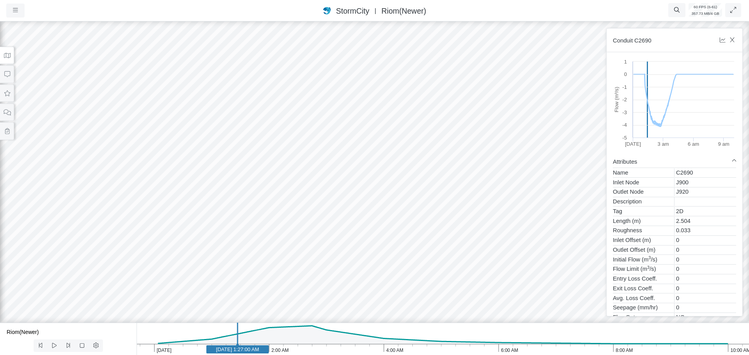
click at [206, 286] on icon "10:00 AM 8:00 AM 6:00 AM 4:00 AM 2:00 AM [DATE] [DATE] 1:27:00 AM" at bounding box center [442, 339] width 612 height 32
click at [191, 286] on rect at bounding box center [206, 350] width 62 height 8
click at [183, 286] on text "[DATE] 12:38:30 AM" at bounding box center [191, 350] width 46 height 6
drag, startPoint x: 346, startPoint y: 260, endPoint x: 279, endPoint y: 257, distance: 66.4
drag, startPoint x: 383, startPoint y: 256, endPoint x: 463, endPoint y: 260, distance: 80.4
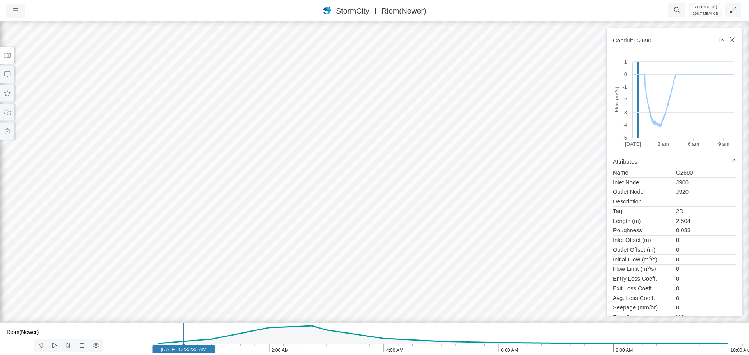
drag, startPoint x: 349, startPoint y: 263, endPoint x: 410, endPoint y: 269, distance: 60.8
click at [7, 58] on button at bounding box center [7, 56] width 14 height 18
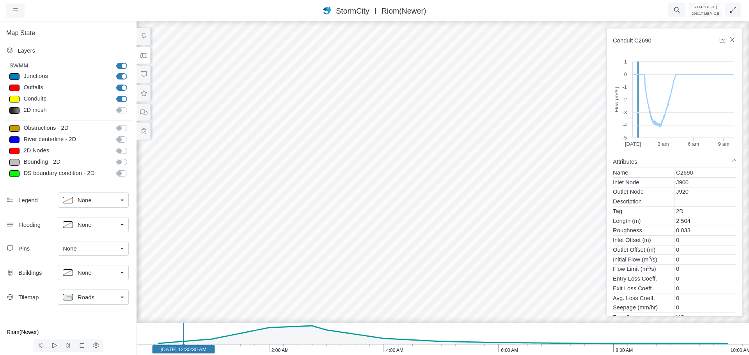
click at [70, 286] on p at bounding box center [68, 297] width 10 height 7
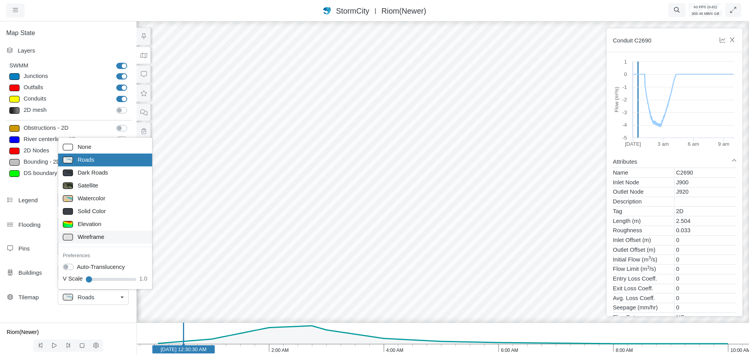
click at [91, 239] on span "Wireframe" at bounding box center [91, 237] width 27 height 9
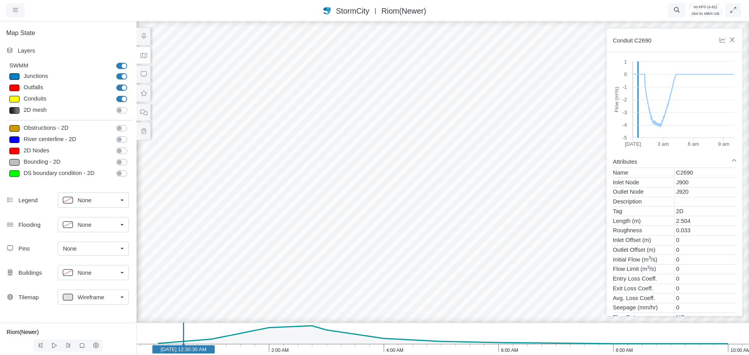
drag, startPoint x: 463, startPoint y: 275, endPoint x: 366, endPoint y: 266, distance: 97.1
click at [366, 266] on div "JC [GEOGRAPHIC_DATA] [GEOGRAPHIC_DATA] [GEOGRAPHIC_DATA] CD" at bounding box center [442, 187] width 749 height 335
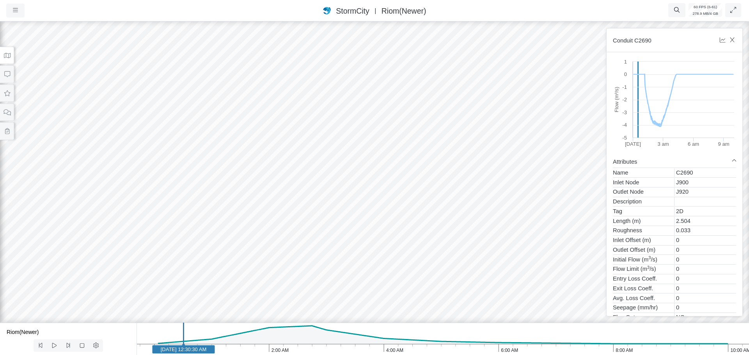
drag, startPoint x: 366, startPoint y: 266, endPoint x: 247, endPoint y: 229, distance: 124.6
drag, startPoint x: 377, startPoint y: 199, endPoint x: 359, endPoint y: 209, distance: 20.2
click at [192, 286] on text "[DATE] 12:30:30 AM" at bounding box center [184, 350] width 46 height 6
click at [189, 286] on text "[DATE] 12:40:00 AM" at bounding box center [193, 350] width 46 height 6
click at [186, 286] on text "[DATE] 12:36:30 AM" at bounding box center [189, 350] width 46 height 6
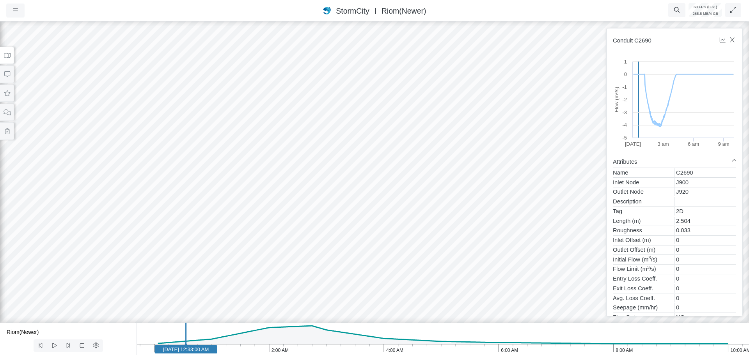
click at [179, 286] on rect at bounding box center [186, 350] width 62 height 8
click at [193, 286] on text "[DATE] 12:26:00 AM" at bounding box center [179, 350] width 46 height 6
click at [186, 286] on rect at bounding box center [194, 350] width 62 height 8
click at [195, 286] on rect at bounding box center [187, 350] width 62 height 8
drag, startPoint x: 343, startPoint y: 202, endPoint x: 342, endPoint y: 206, distance: 4.0
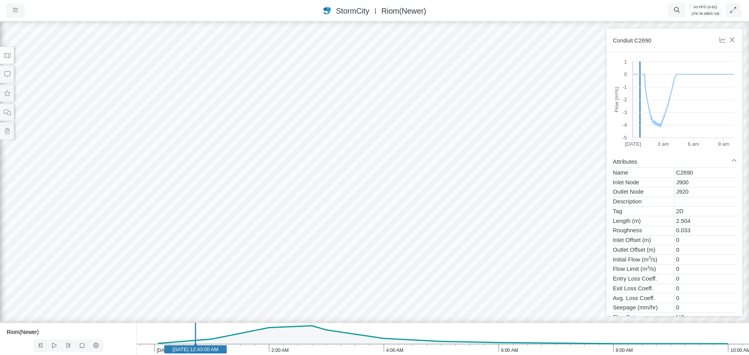
click at [188, 286] on text "[DATE] 12:43:00 AM" at bounding box center [195, 350] width 46 height 6
click at [181, 286] on text "[DATE] 12:36:00 AM" at bounding box center [189, 350] width 46 height 6
click at [175, 286] on text "[DATE] 12:28:00 AM" at bounding box center [181, 350] width 46 height 6
click at [175, 286] on text "[DATE] 12:22:30 AM" at bounding box center [176, 350] width 46 height 6
click at [173, 286] on text "[DATE] 12:21:30 AM" at bounding box center [175, 350] width 46 height 6
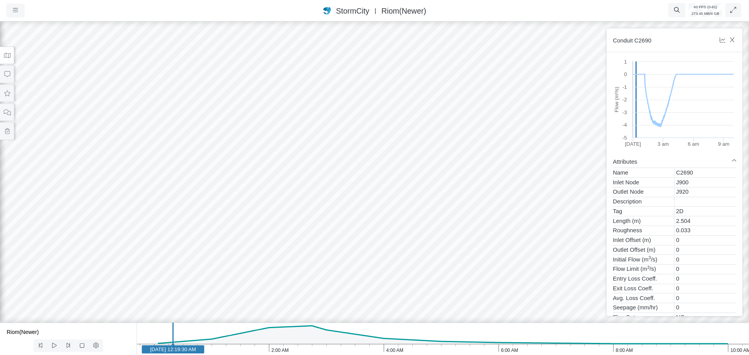
click at [182, 286] on text "[DATE] 12:19:30 AM" at bounding box center [173, 350] width 46 height 6
click at [188, 286] on text "[DATE] 12:29:30 AM" at bounding box center [182, 350] width 46 height 6
click at [195, 286] on text "[DATE] 12:35:00 AM" at bounding box center [188, 350] width 46 height 6
click at [177, 286] on text "[DATE] 12:43:00 AM" at bounding box center [195, 350] width 46 height 6
click at [172, 286] on text "[DATE] 12:24:30 AM" at bounding box center [178, 350] width 46 height 6
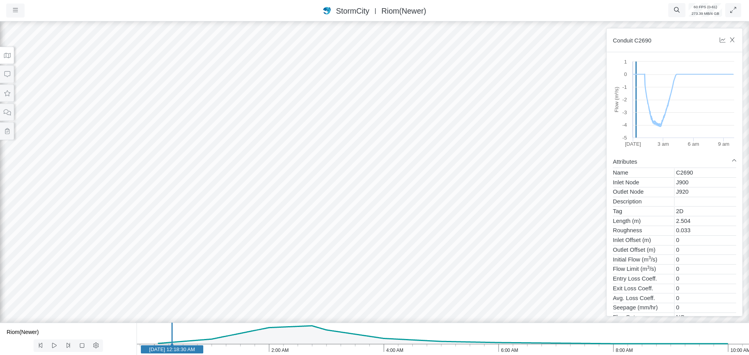
click at [164, 286] on text "[DATE] 12:18:30 AM" at bounding box center [172, 350] width 46 height 6
click at [330, 226] on div "JC [GEOGRAPHIC_DATA] [GEOGRAPHIC_DATA] [GEOGRAPHIC_DATA] CD" at bounding box center [374, 187] width 749 height 335
